Goal: Transaction & Acquisition: Purchase product/service

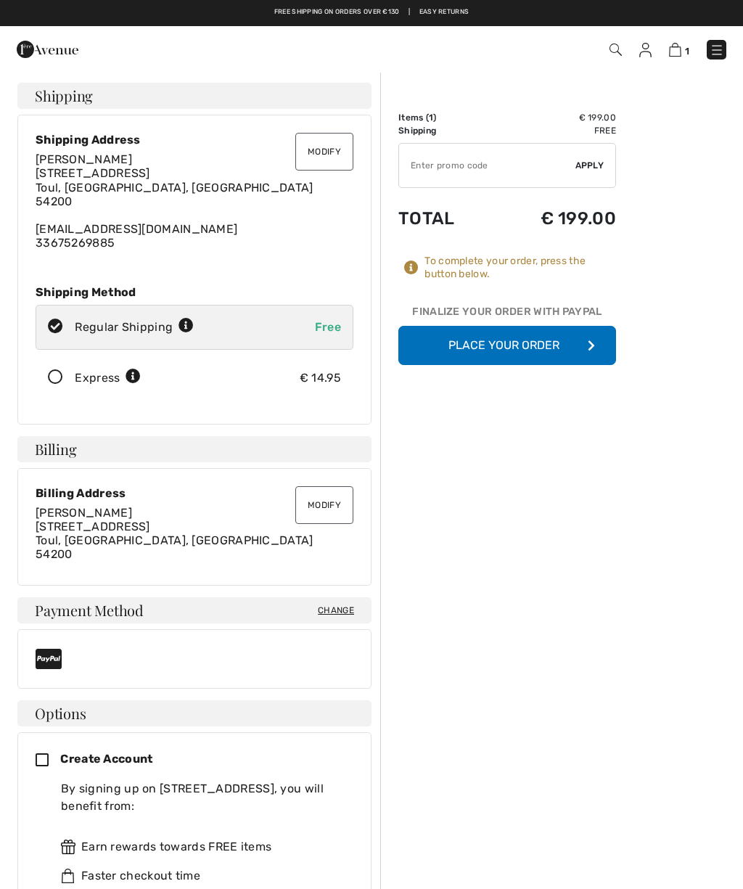
click at [585, 338] on button "Place Your Order" at bounding box center [508, 345] width 218 height 39
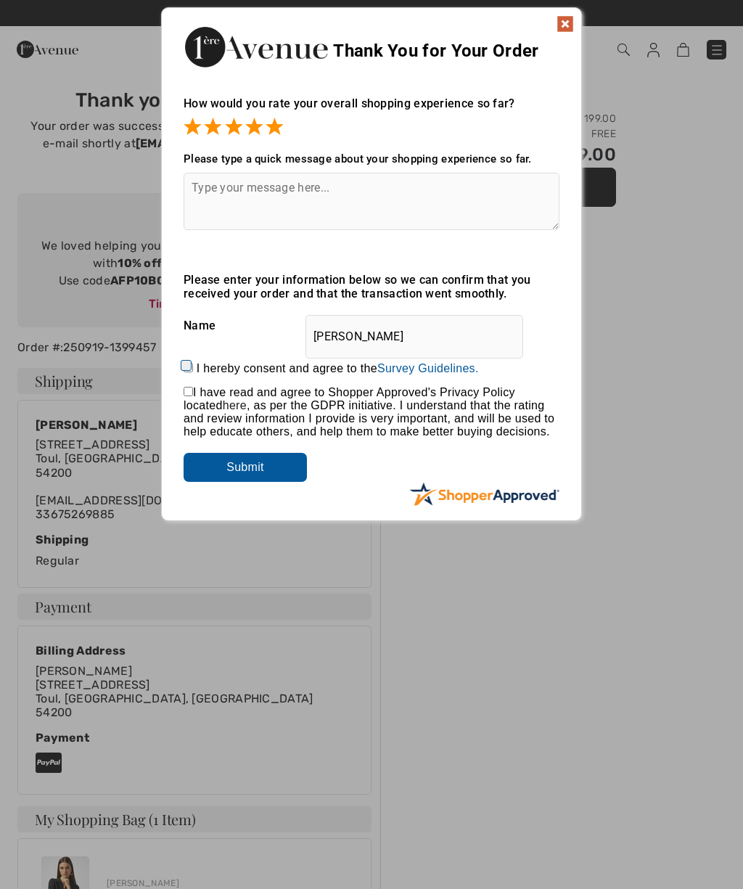
click at [282, 460] on input "Submit" at bounding box center [245, 467] width 123 height 29
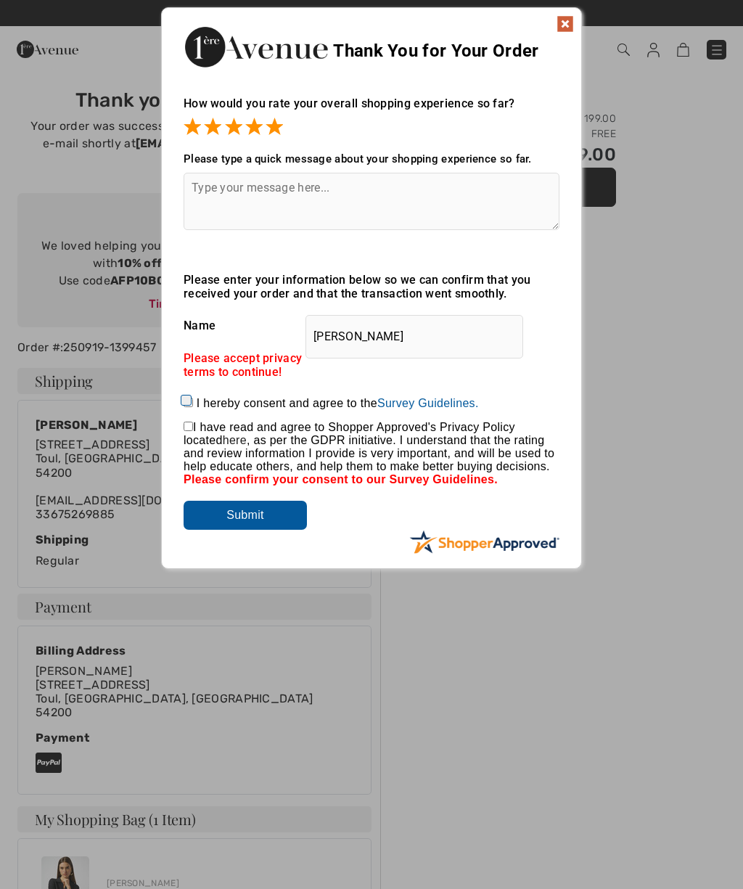
click at [193, 405] on input "I hereby consent and agree to the By submitting a review, you grant permission …" at bounding box center [188, 402] width 9 height 9
checkbox input "true"
click at [191, 428] on input "checkbox" at bounding box center [188, 426] width 9 height 9
checkbox input "true"
click at [270, 515] on input "Submit" at bounding box center [245, 515] width 123 height 29
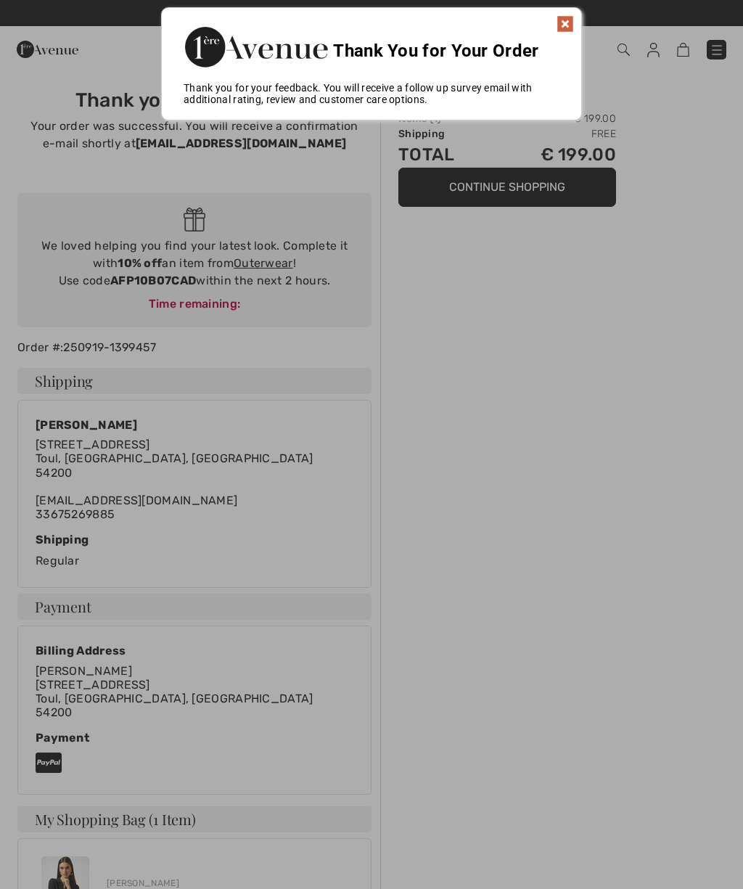
click at [567, 24] on img at bounding box center [565, 23] width 17 height 17
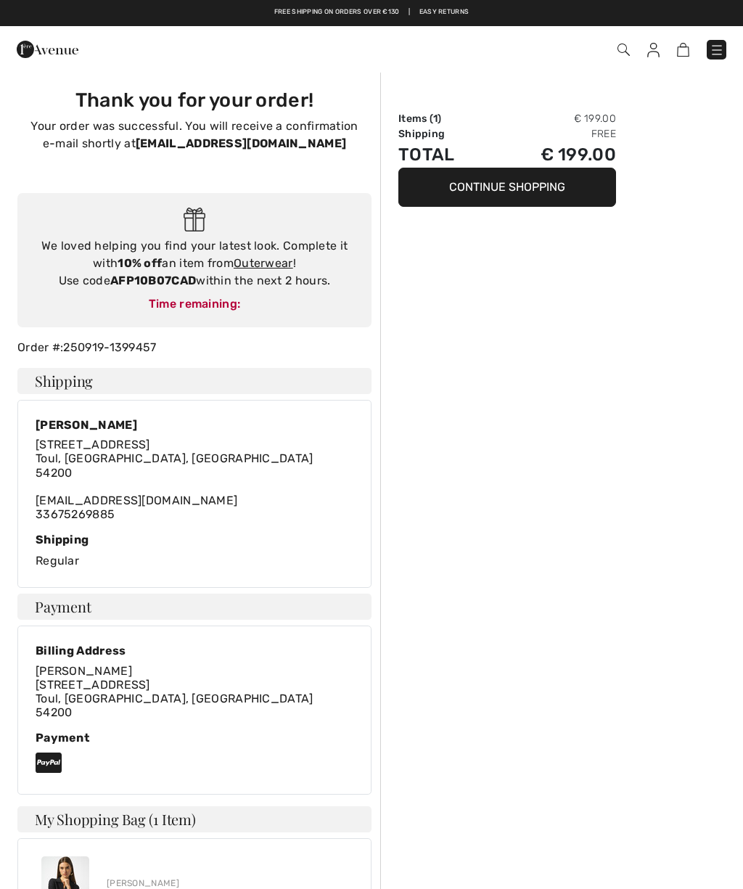
click at [527, 176] on button "Continue Shopping" at bounding box center [508, 187] width 218 height 39
